Goal: Contribute content: Add original content to the website for others to see

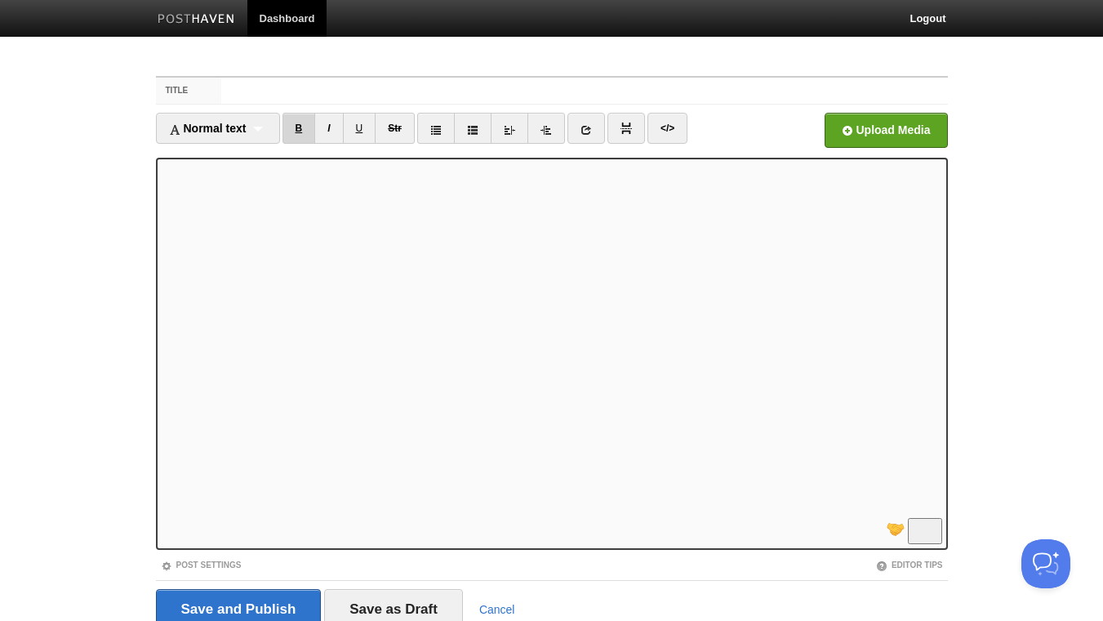
click at [299, 127] on link "B" at bounding box center [299, 128] width 33 height 31
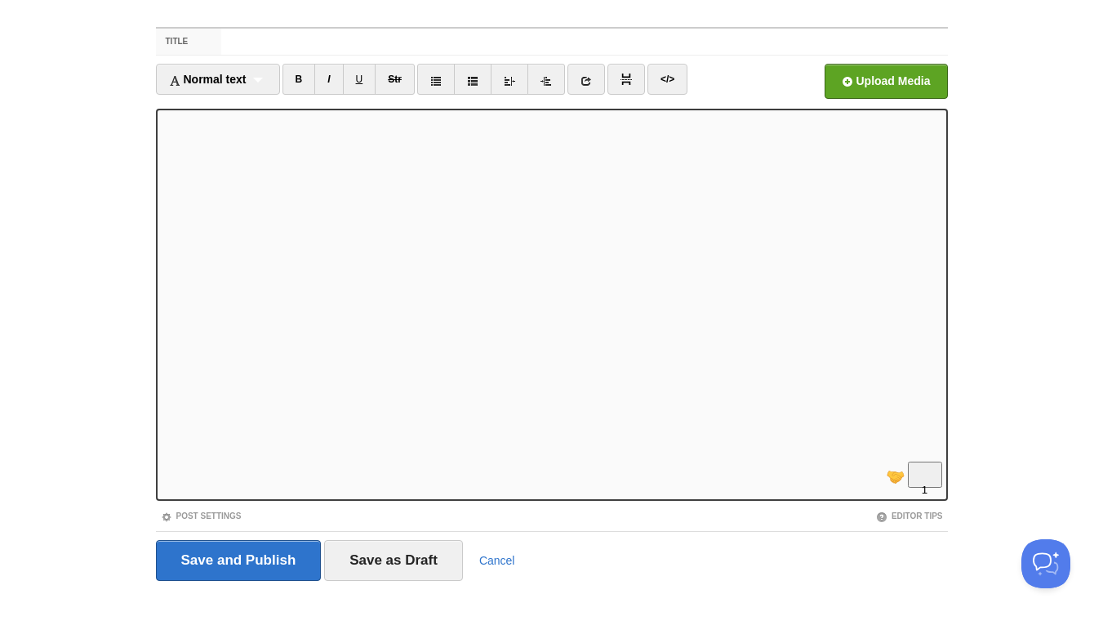
scroll to position [67, 0]
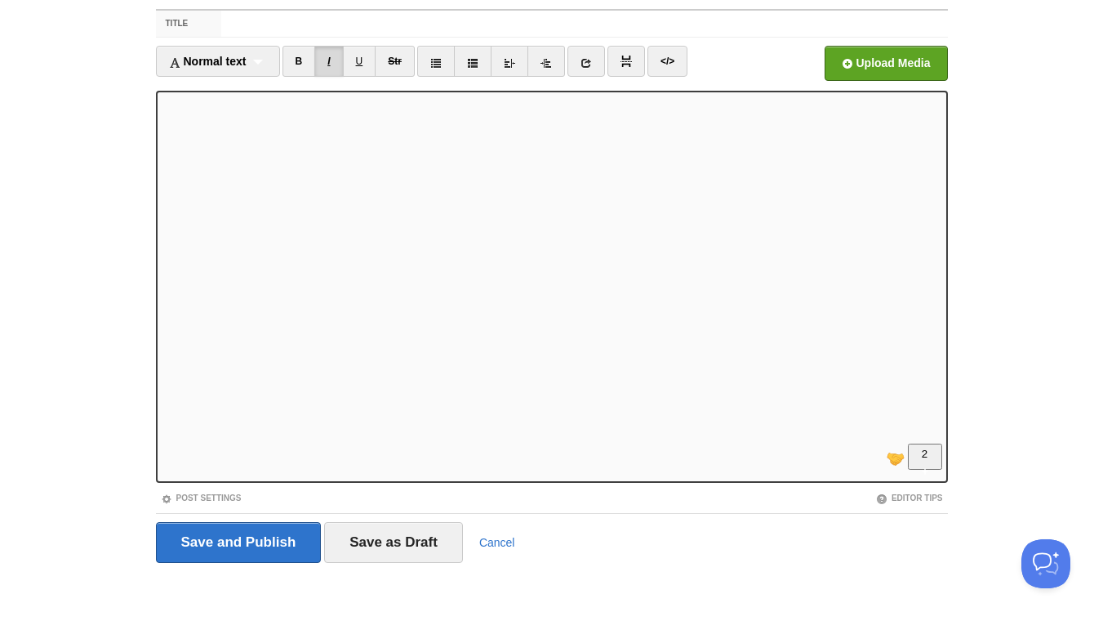
click at [336, 61] on link "I" at bounding box center [328, 61] width 29 height 31
click at [337, 62] on link "I" at bounding box center [328, 61] width 29 height 31
click at [334, 62] on link "I" at bounding box center [328, 61] width 29 height 31
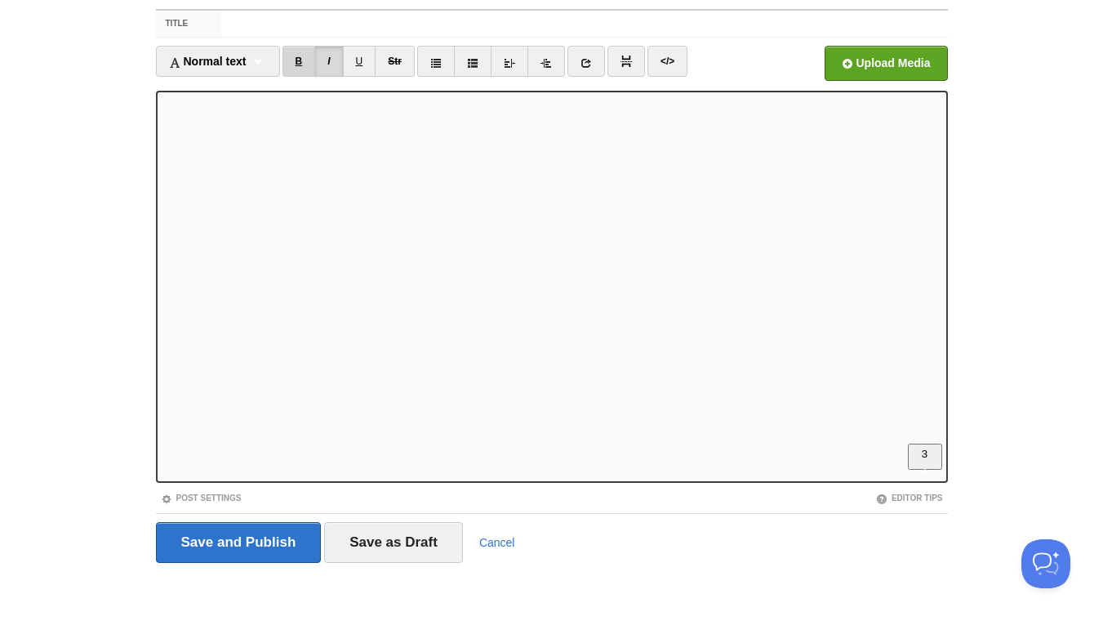
click at [301, 60] on link "B" at bounding box center [299, 61] width 33 height 31
click at [304, 56] on link "B" at bounding box center [299, 61] width 33 height 31
click at [306, 53] on link "B" at bounding box center [299, 61] width 33 height 31
click at [310, 59] on link "B" at bounding box center [299, 61] width 33 height 31
click at [304, 59] on link "B" at bounding box center [299, 61] width 33 height 31
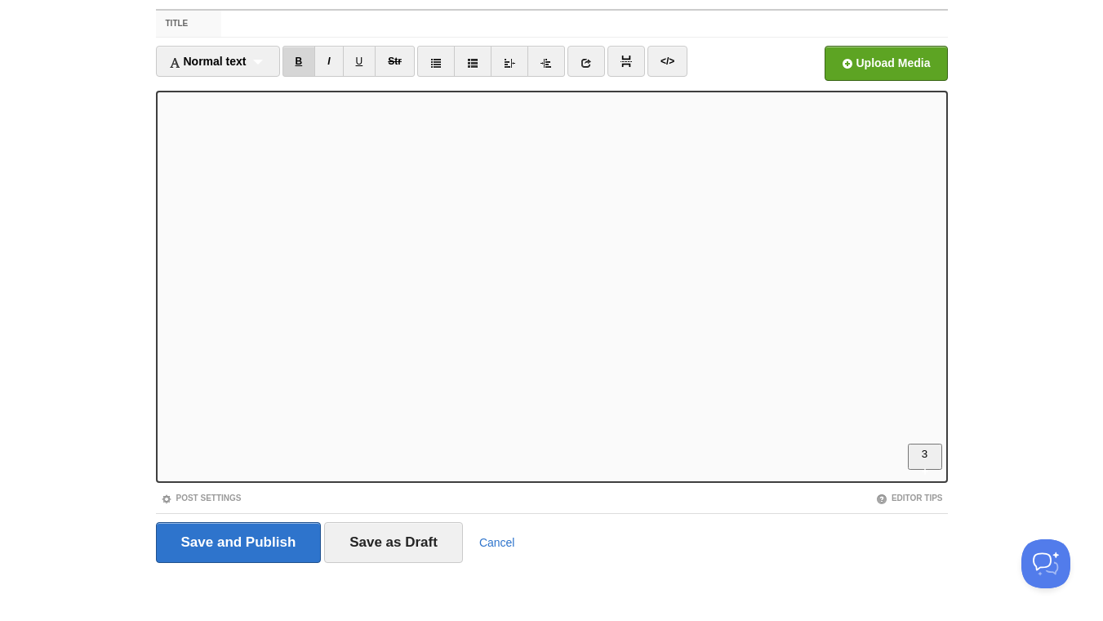
click at [299, 60] on link "B" at bounding box center [299, 61] width 33 height 31
click at [300, 60] on link "B" at bounding box center [299, 61] width 33 height 31
click at [304, 63] on link "B" at bounding box center [299, 61] width 33 height 31
click at [867, 66] on input "file" at bounding box center [393, 67] width 1237 height 83
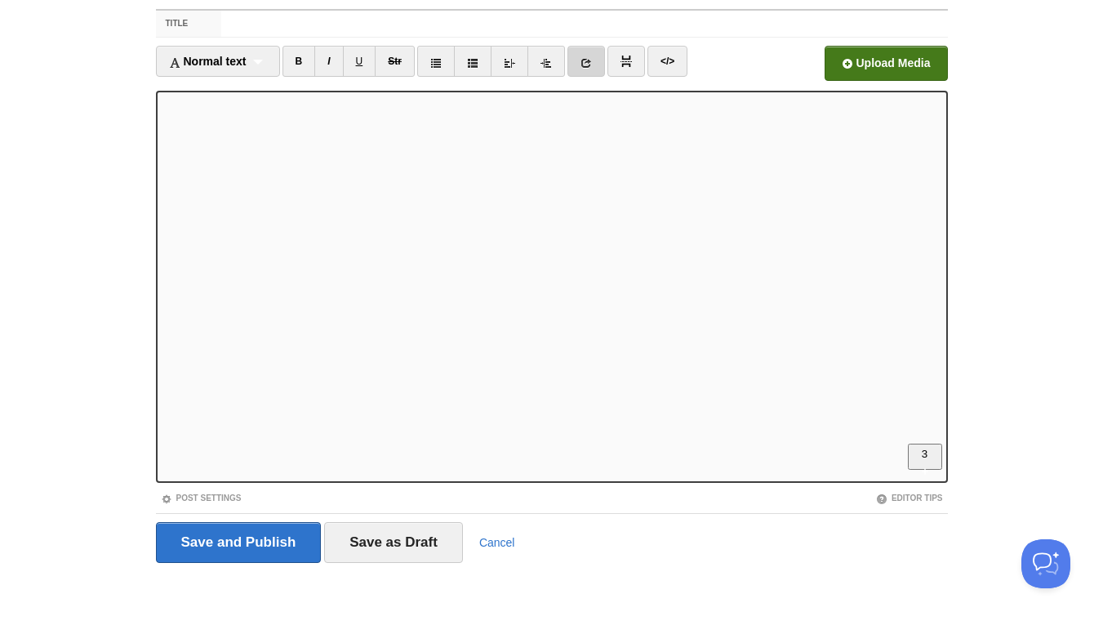
scroll to position [0, 0]
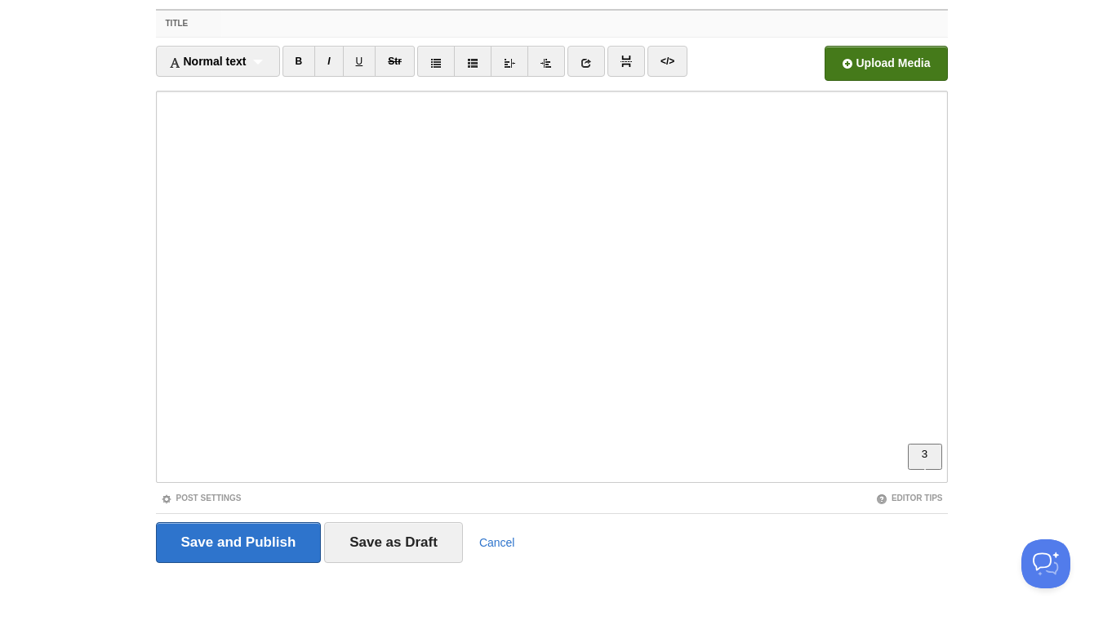
click at [339, 14] on input "Title" at bounding box center [584, 24] width 726 height 26
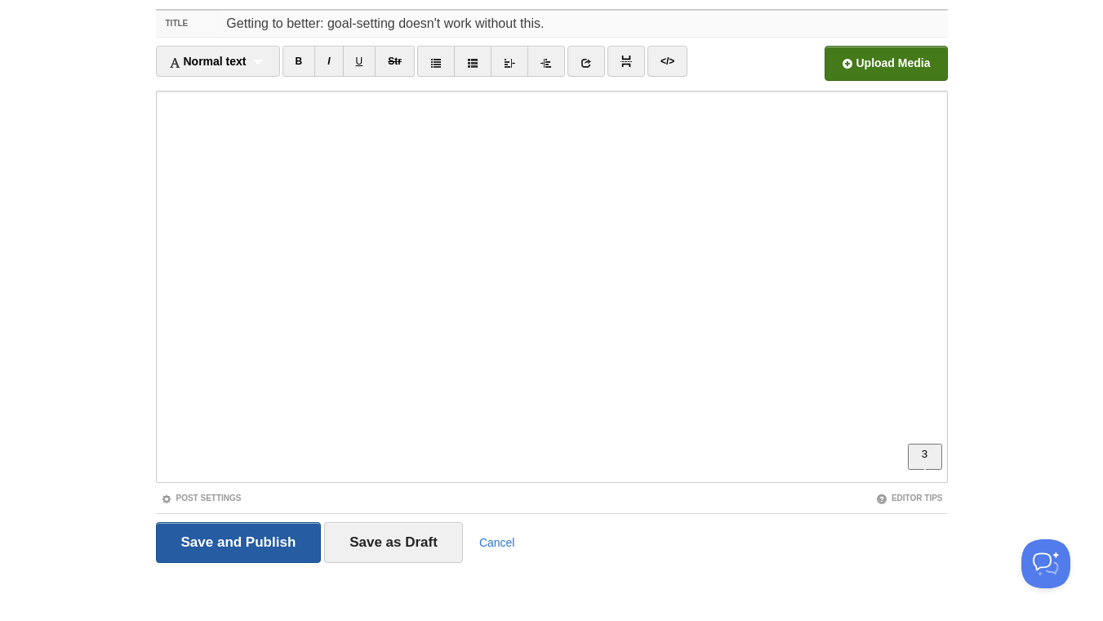
type input "Getting to better: goal-setting doesn't work without this."
click at [236, 537] on input "Save and Publish" at bounding box center [239, 542] width 166 height 41
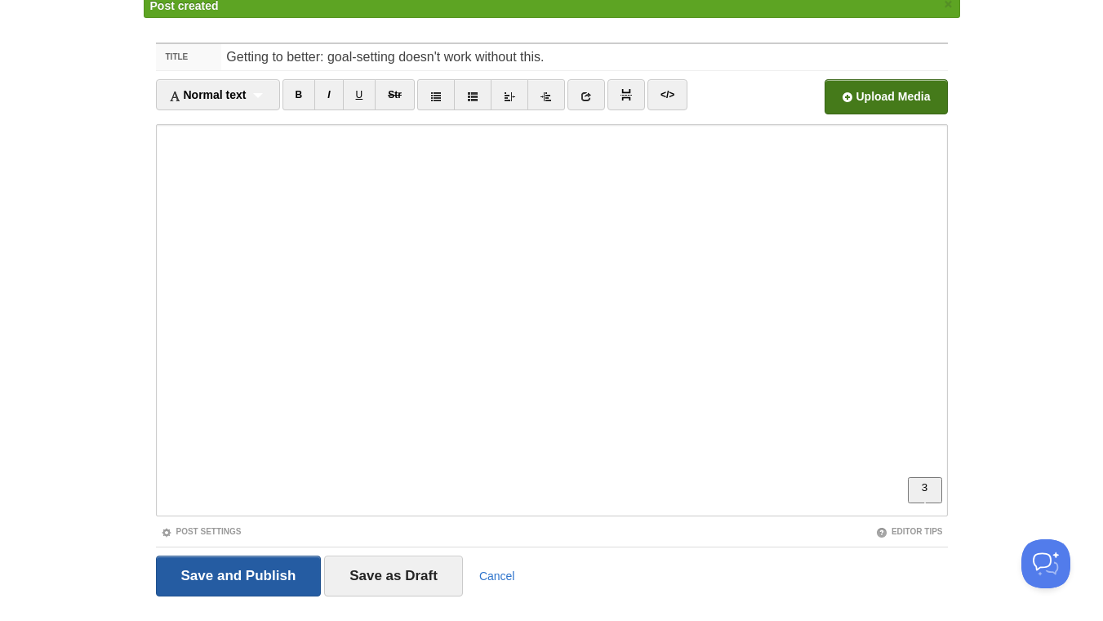
scroll to position [61, 0]
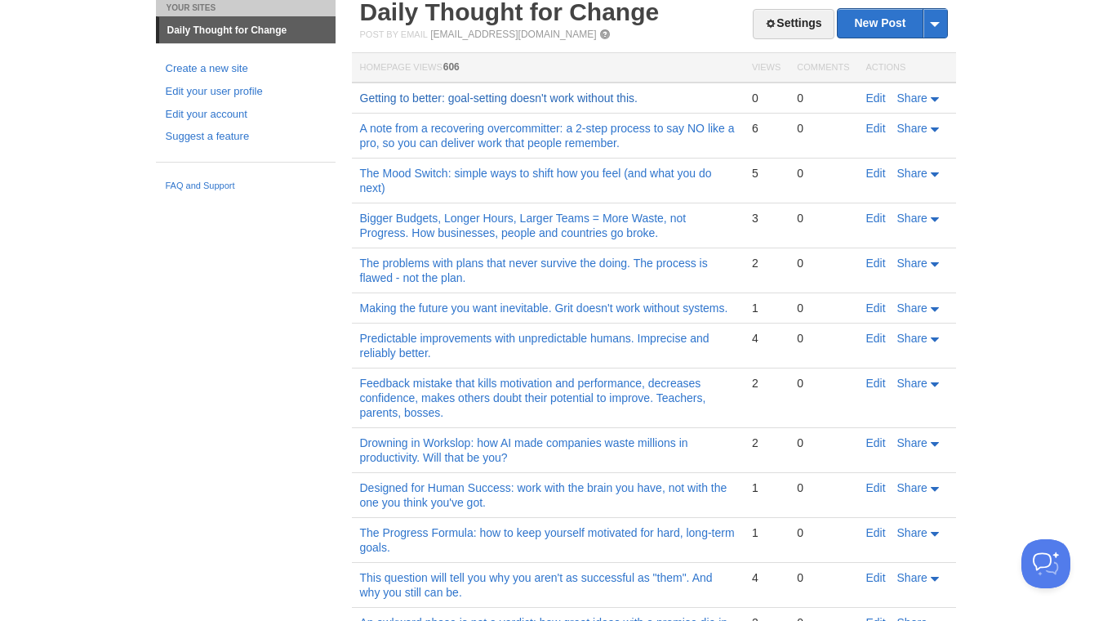
click at [514, 104] on link "Getting to better: goal-setting doesn't work without this." at bounding box center [499, 97] width 278 height 13
click at [876, 99] on link "Edit" at bounding box center [877, 97] width 20 height 13
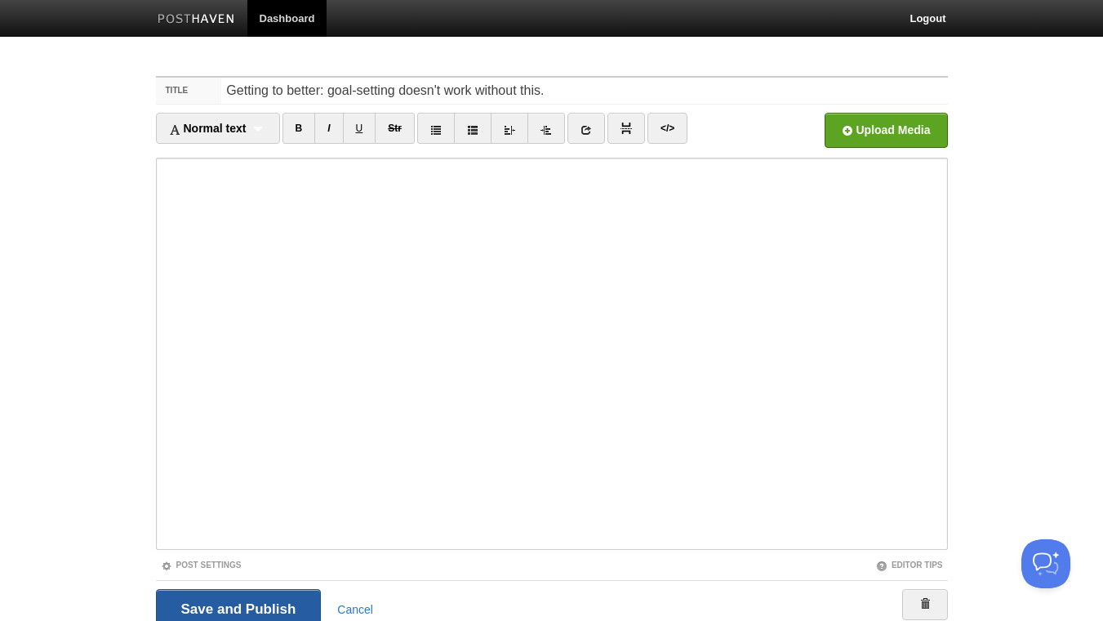
click at [290, 597] on input "Save and Publish" at bounding box center [239, 609] width 166 height 41
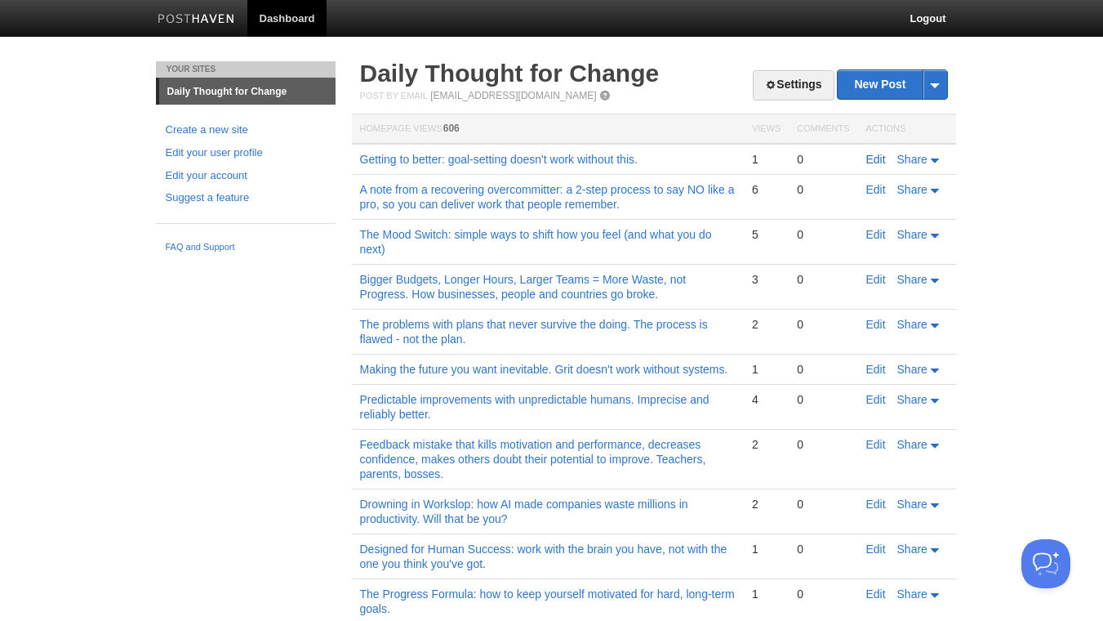
click at [874, 160] on link "Edit" at bounding box center [877, 159] width 20 height 13
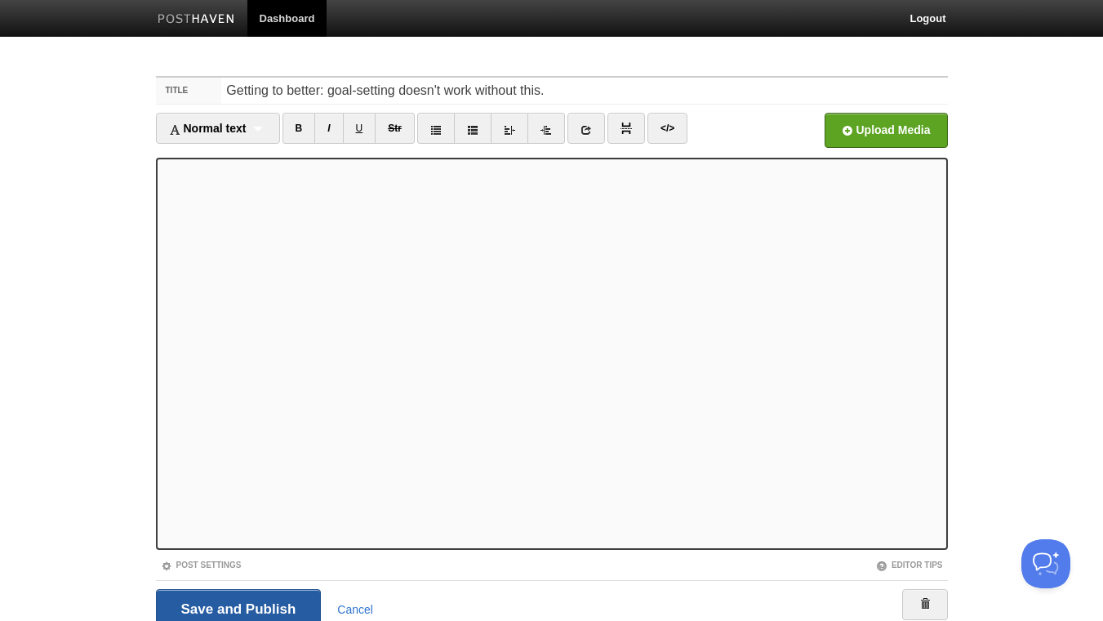
click at [236, 607] on input "Save and Publish" at bounding box center [239, 609] width 166 height 41
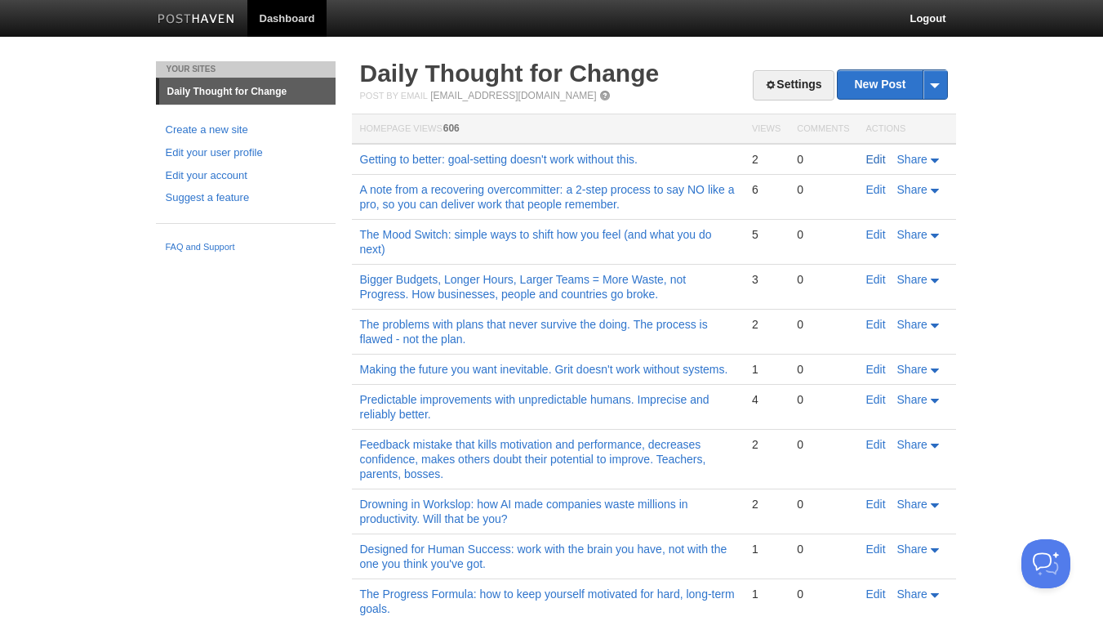
click at [871, 163] on link "Edit" at bounding box center [877, 159] width 20 height 13
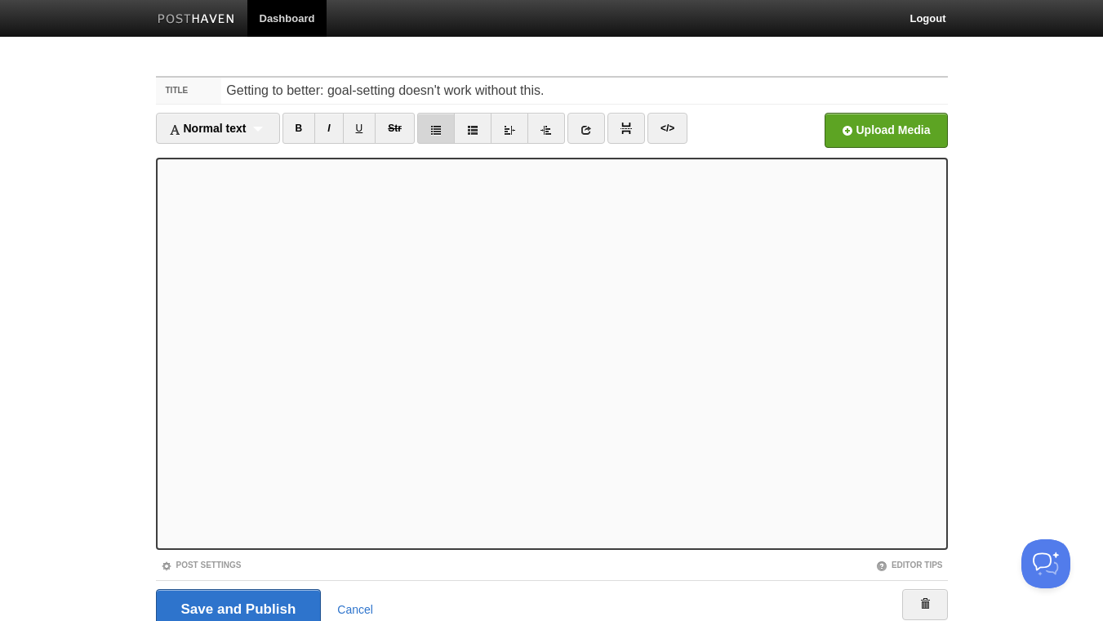
click at [442, 132] on icon at bounding box center [435, 129] width 11 height 11
click at [302, 127] on link "B" at bounding box center [299, 128] width 33 height 31
click at [276, 608] on input "Save and Publish" at bounding box center [239, 609] width 166 height 41
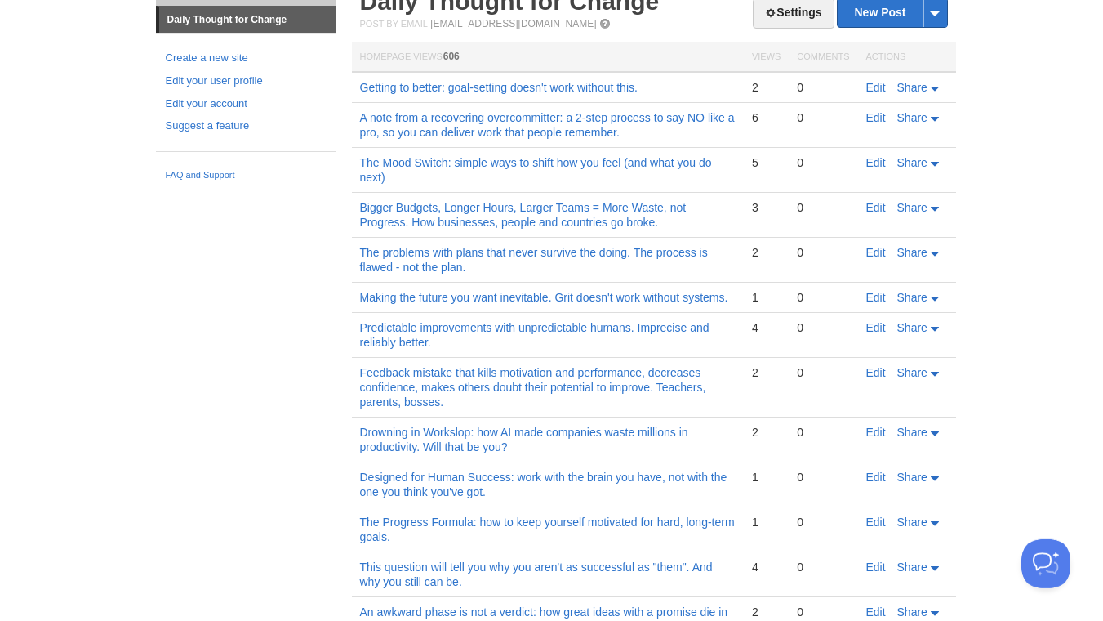
scroll to position [88, 0]
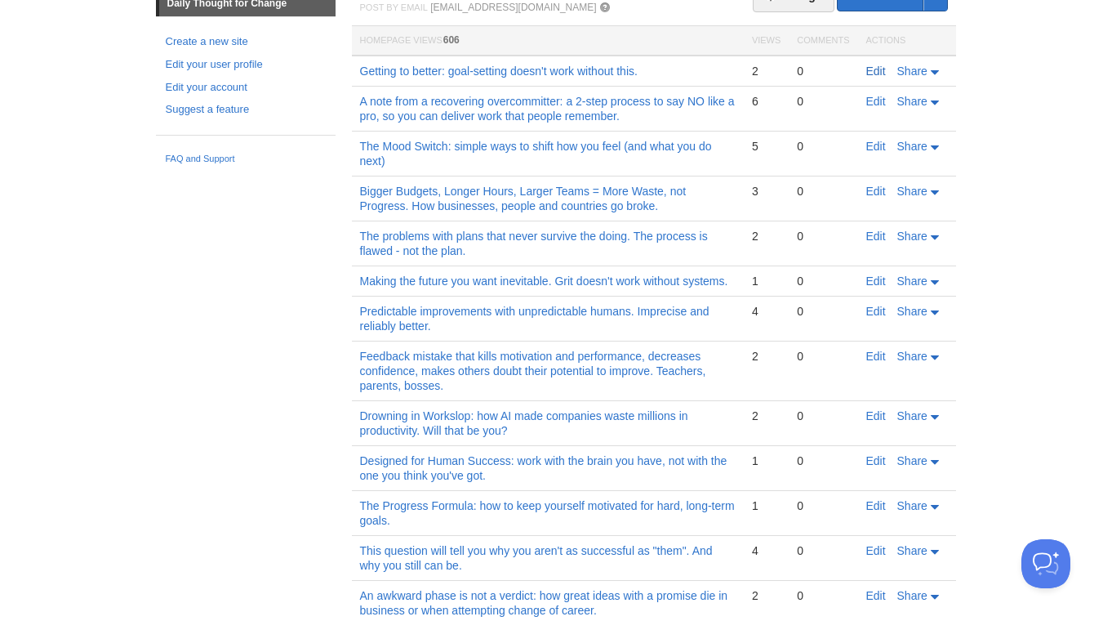
click at [881, 70] on link "Edit" at bounding box center [877, 71] width 20 height 13
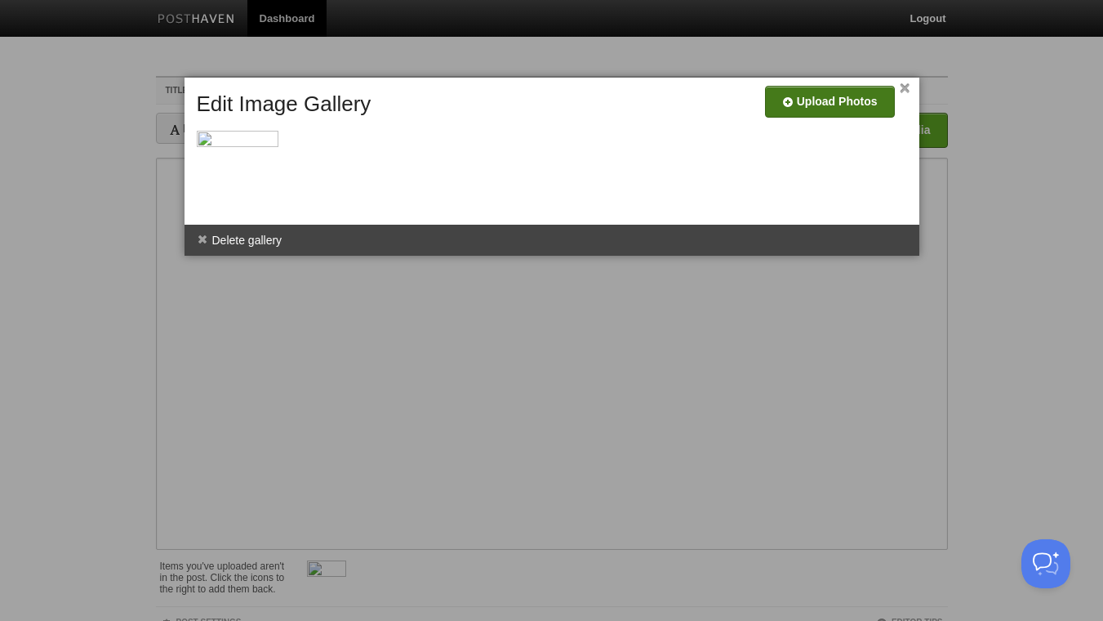
click at [849, 96] on input "file" at bounding box center [339, 107] width 1237 height 83
type input "C:\fakepath\scientific-method.jpg"
drag, startPoint x: 203, startPoint y: 240, endPoint x: 621, endPoint y: 346, distance: 430.5
click at [205, 240] on span at bounding box center [202, 239] width 11 height 11
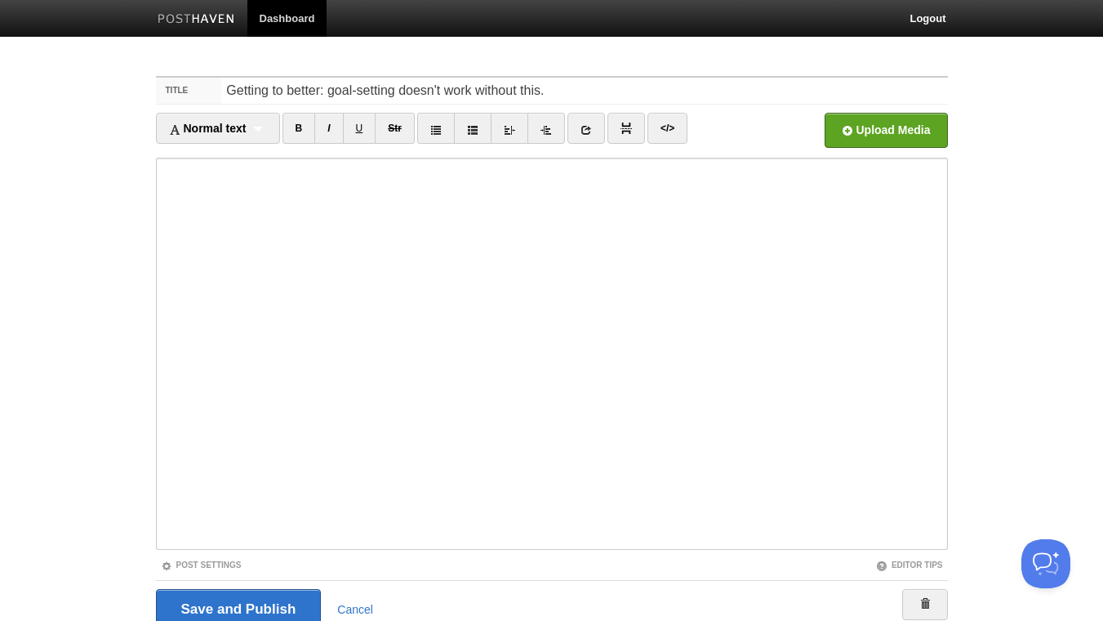
scroll to position [67, 0]
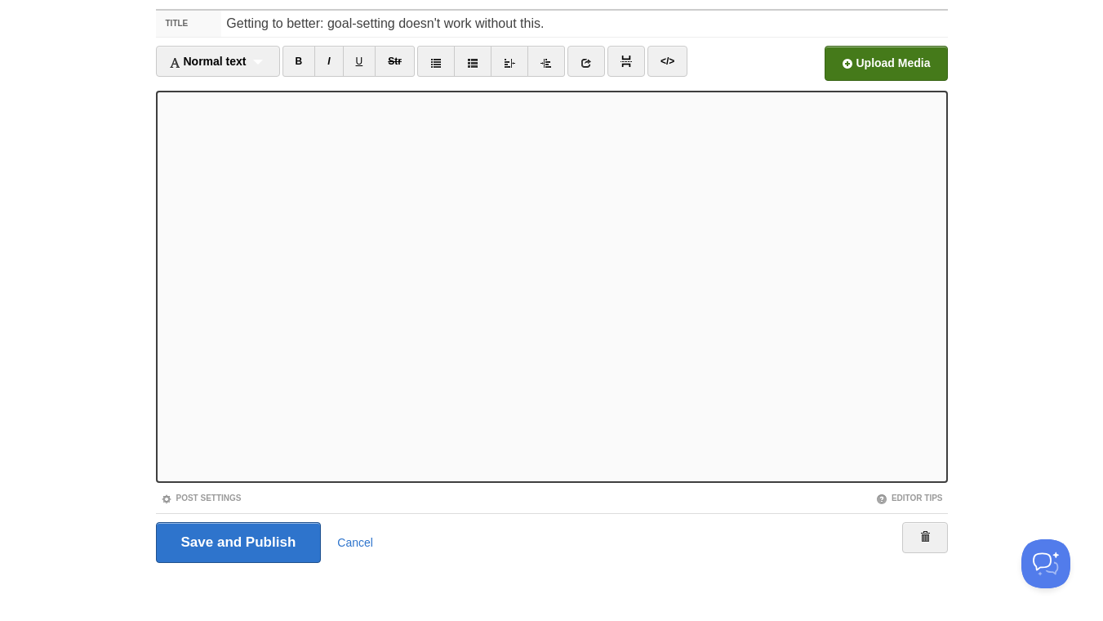
click at [849, 53] on input "file" at bounding box center [393, 67] width 1237 height 83
click at [226, 542] on input "Save and Publish" at bounding box center [239, 542] width 166 height 41
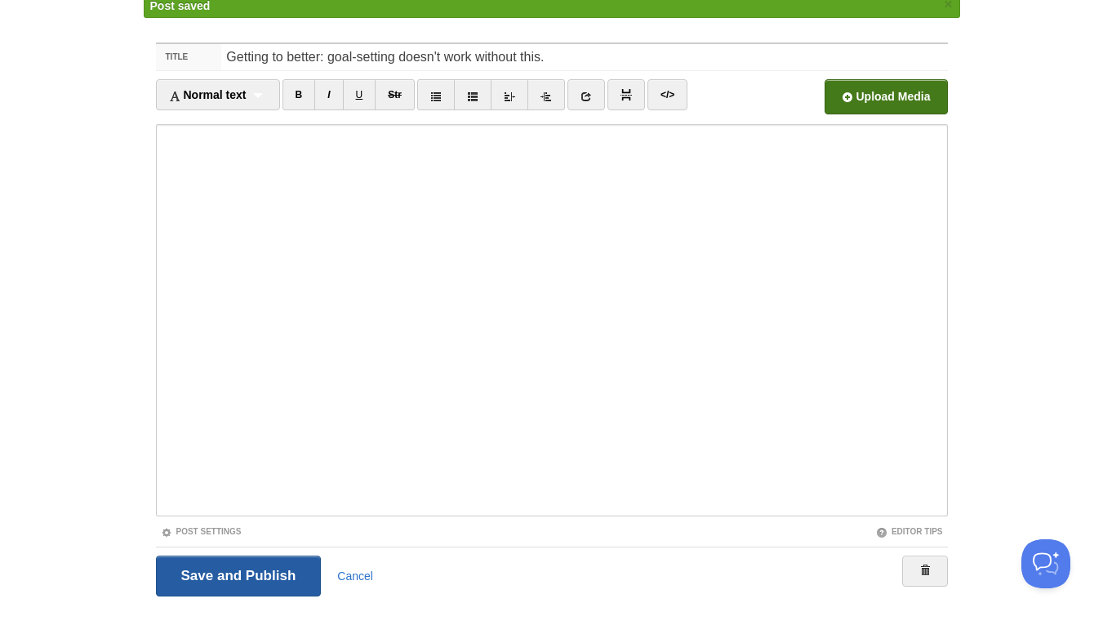
scroll to position [61, 0]
